Goal: Navigation & Orientation: Find specific page/section

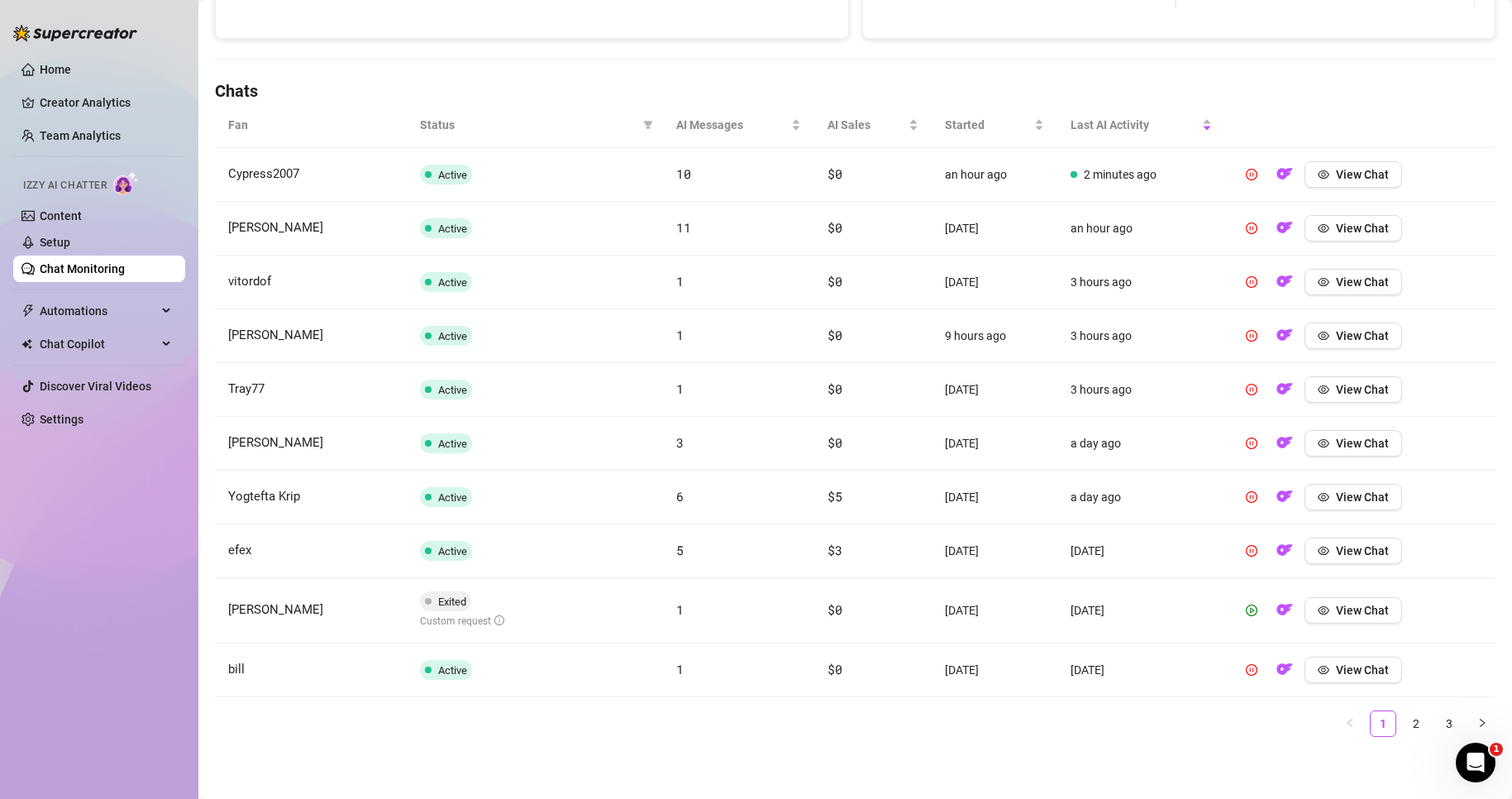
scroll to position [513, 0]
click at [64, 76] on link "Home" at bounding box center [55, 69] width 32 height 14
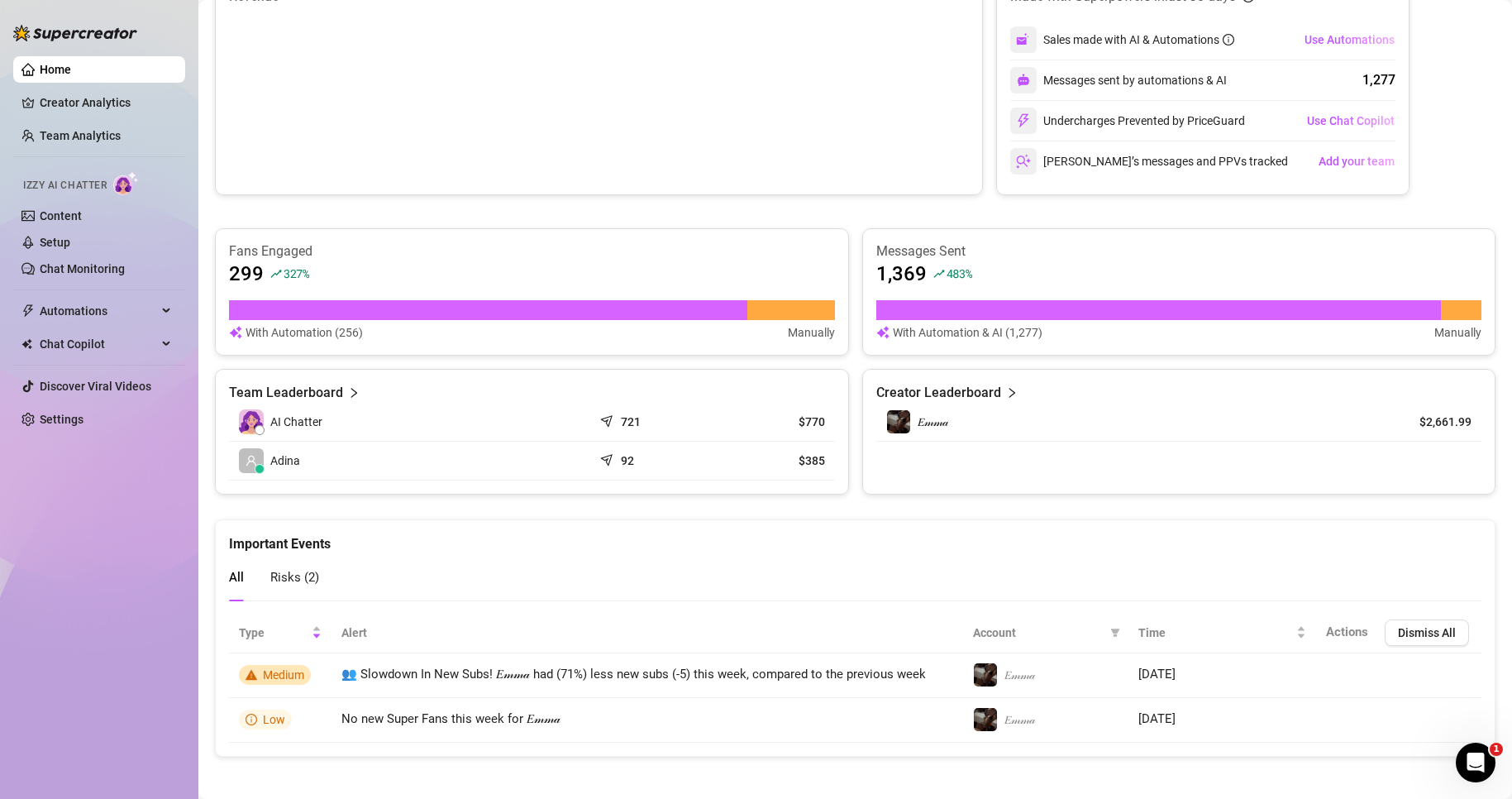
scroll to position [780, 0]
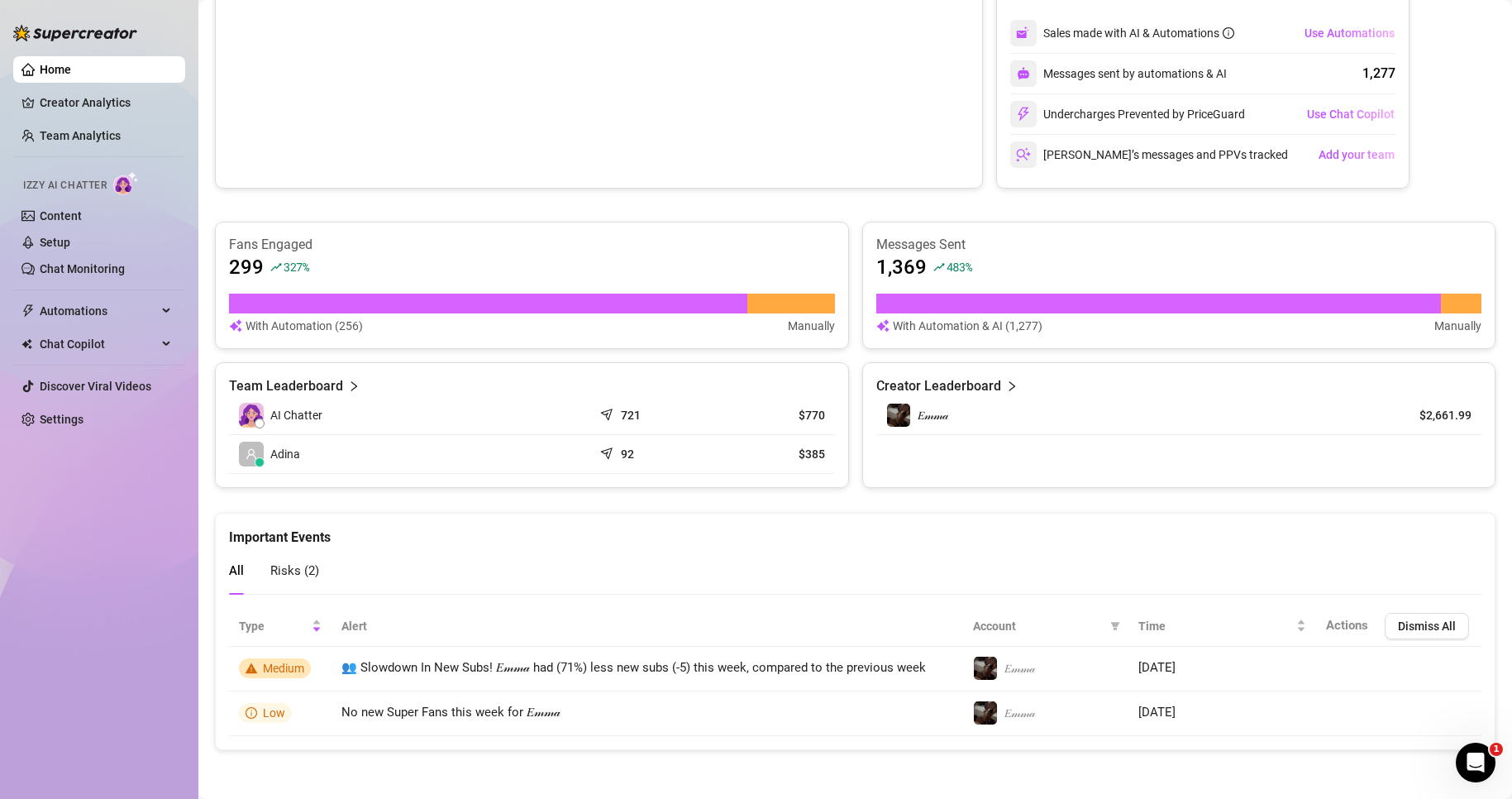
click at [308, 565] on span "Risks ( 2 )" at bounding box center [294, 569] width 49 height 14
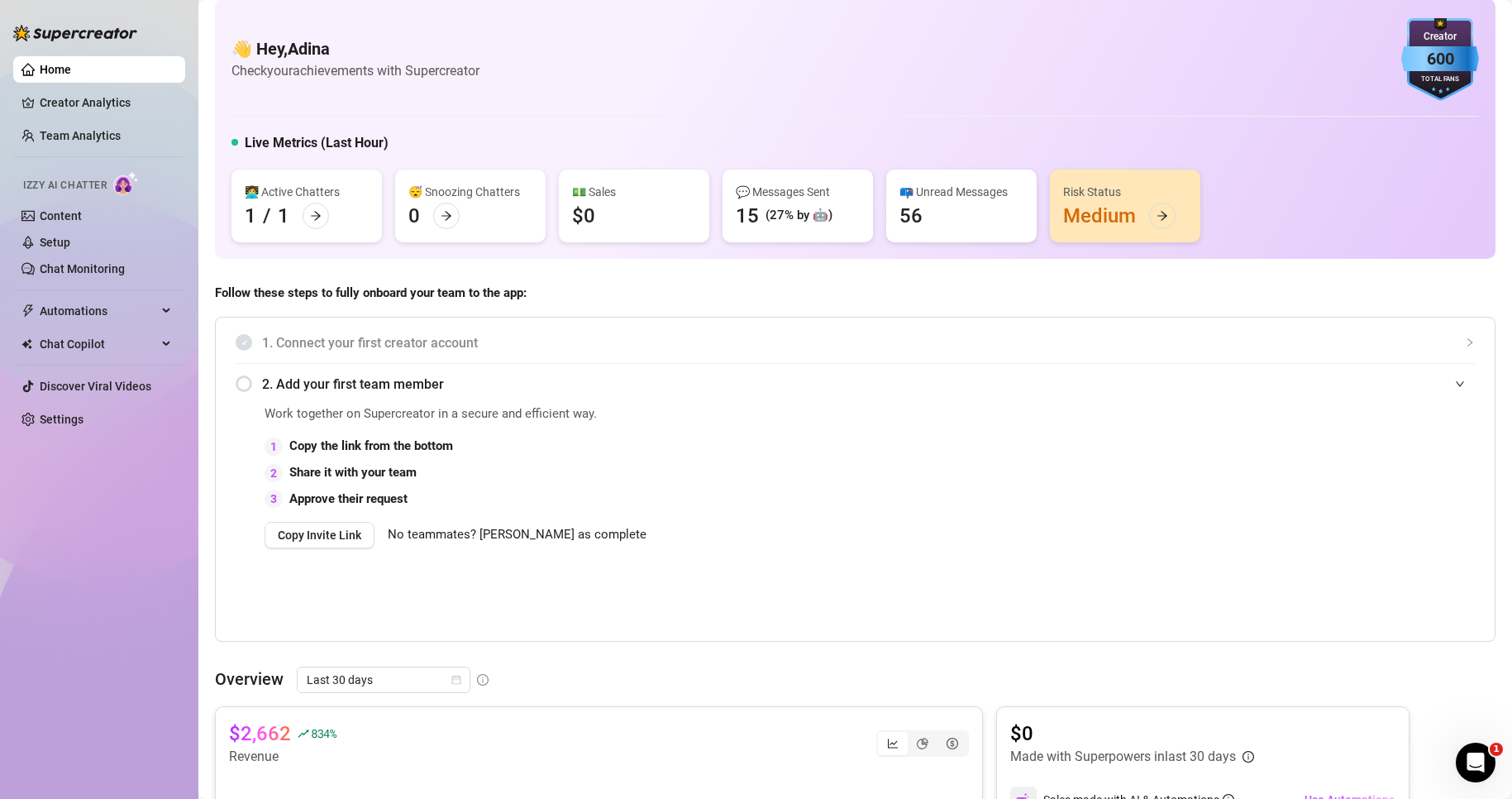
scroll to position [0, 0]
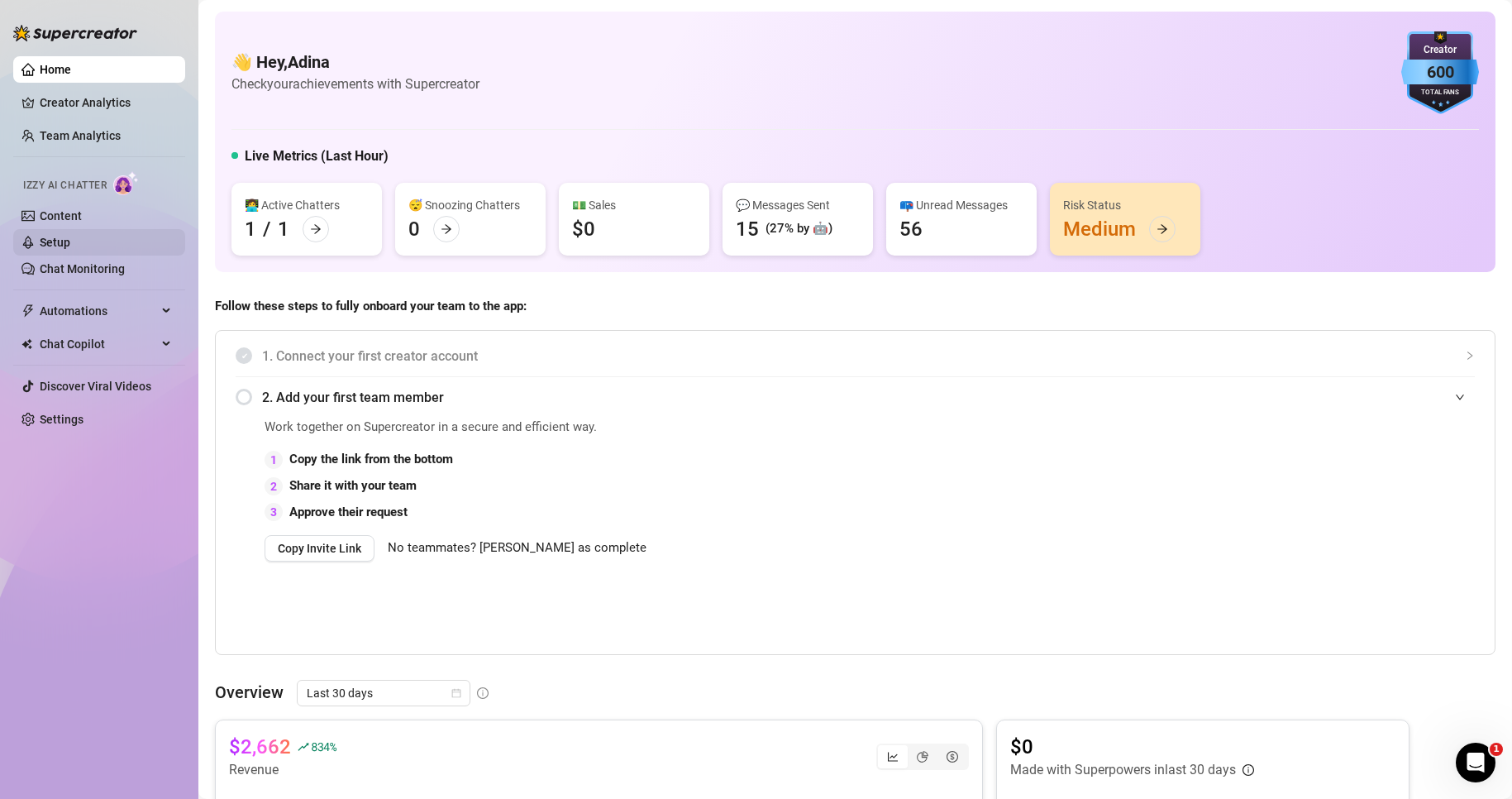
click at [69, 249] on link "Setup" at bounding box center [55, 242] width 31 height 14
